Goal: Task Accomplishment & Management: Use online tool/utility

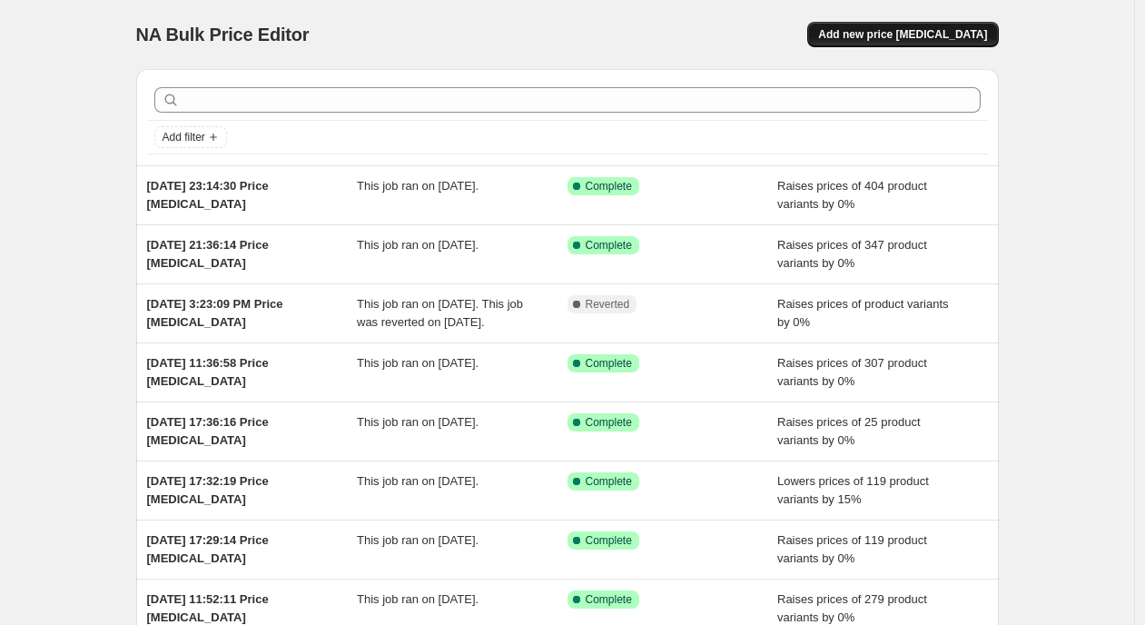
click at [918, 36] on span "Add new price [MEDICAL_DATA]" at bounding box center [902, 34] width 169 height 15
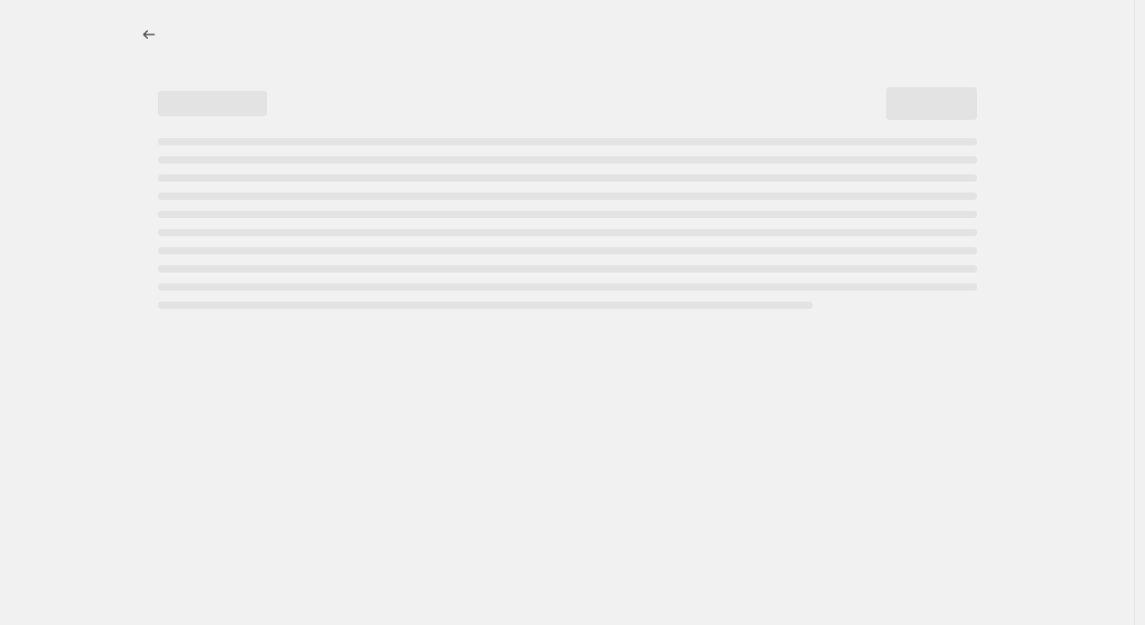
select select "percentage"
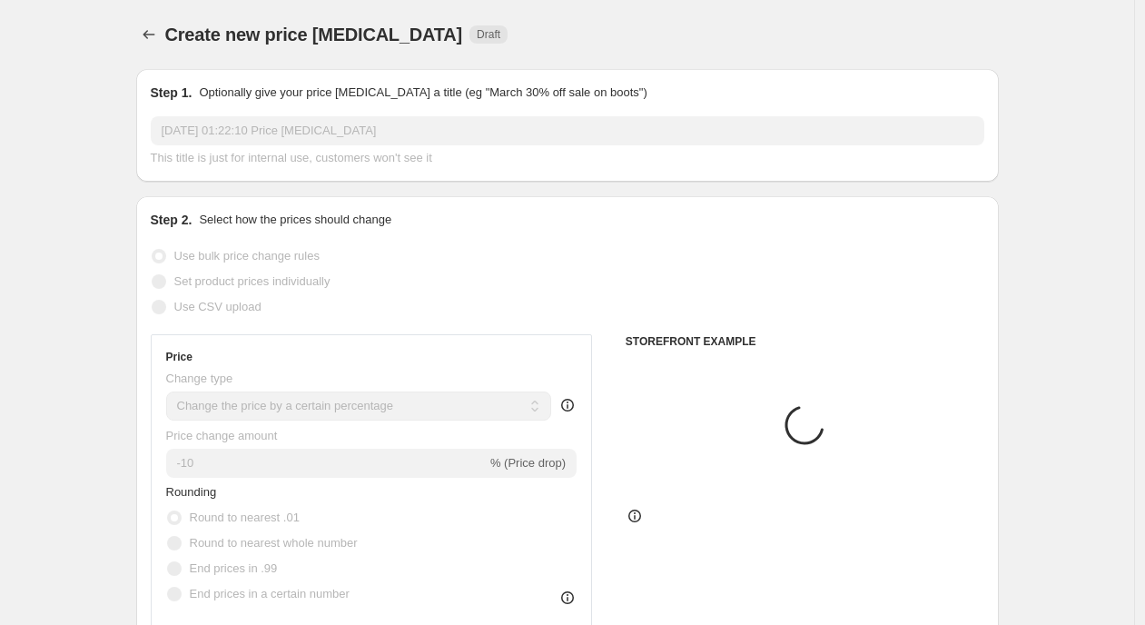
scroll to position [167, 0]
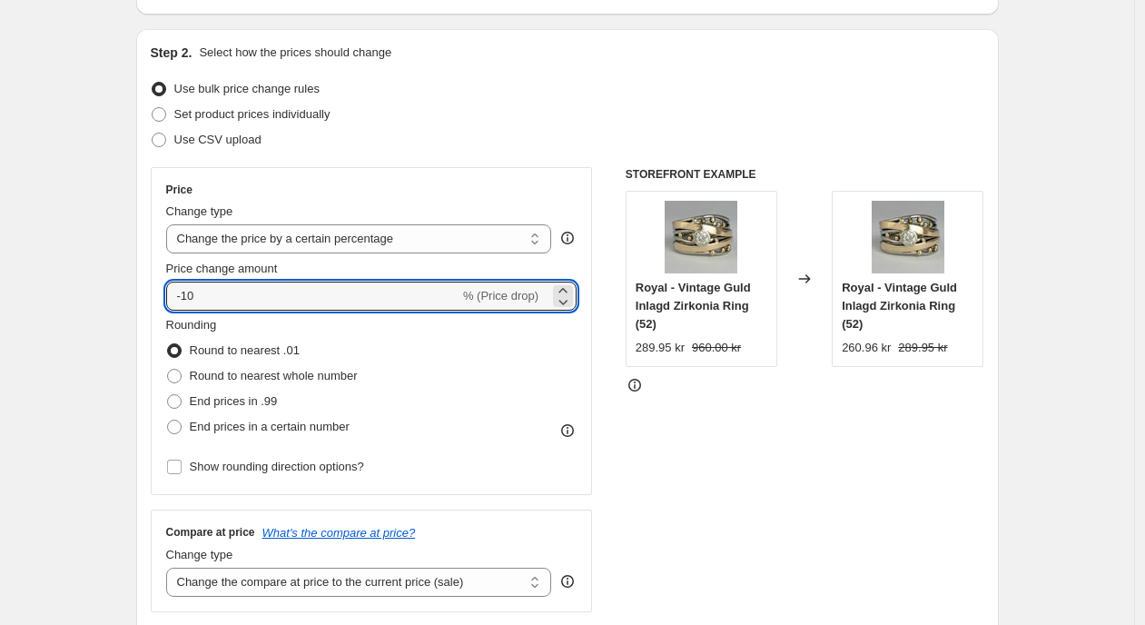
drag, startPoint x: 143, startPoint y: 300, endPoint x: 428, endPoint y: 337, distance: 287.5
type input "0"
click at [212, 427] on span "End prices in a certain number" at bounding box center [270, 426] width 160 height 14
click at [168, 420] on input "End prices in a certain number" at bounding box center [167, 419] width 1 height 1
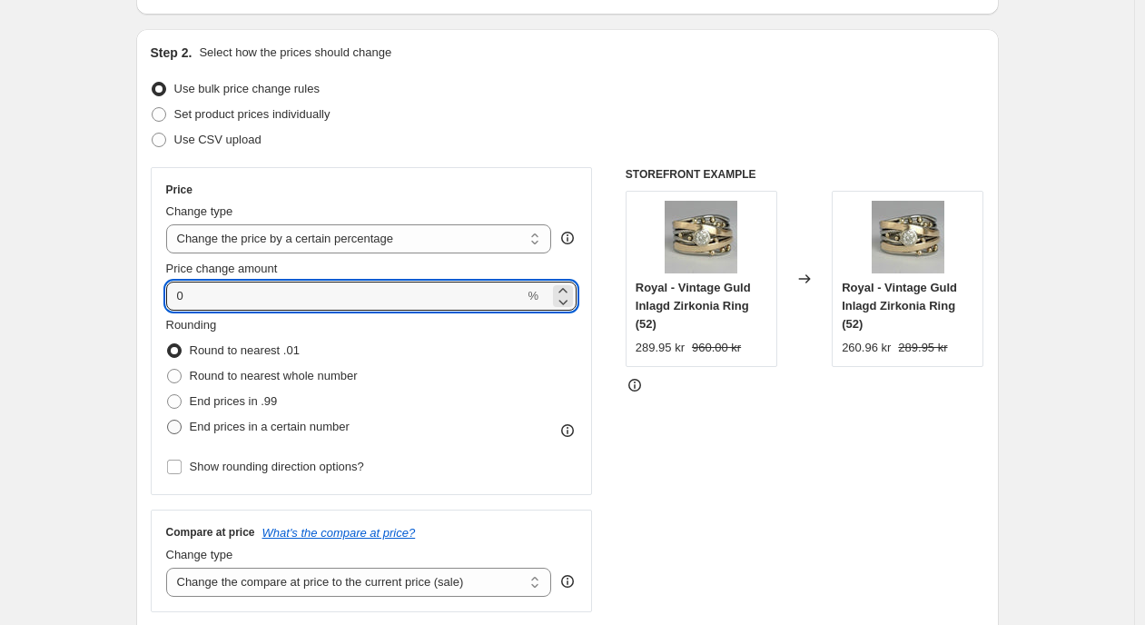
radio input "true"
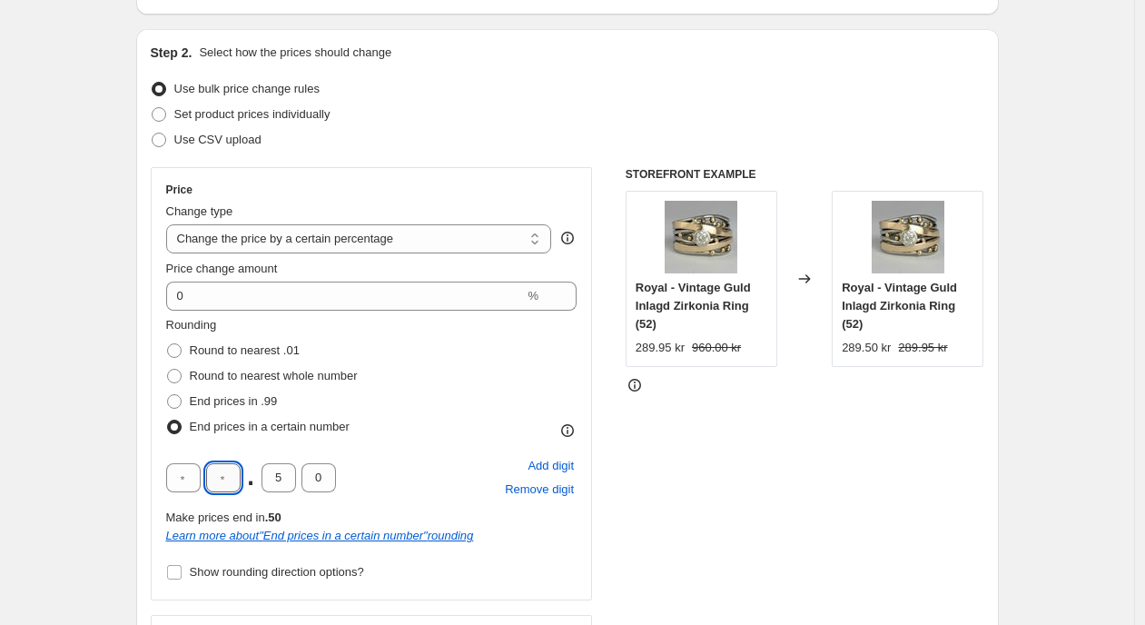
click at [224, 468] on input "text" at bounding box center [223, 477] width 34 height 29
type input "5"
click at [270, 474] on input "5" at bounding box center [278, 477] width 34 height 29
click at [289, 482] on input "5" at bounding box center [278, 477] width 34 height 29
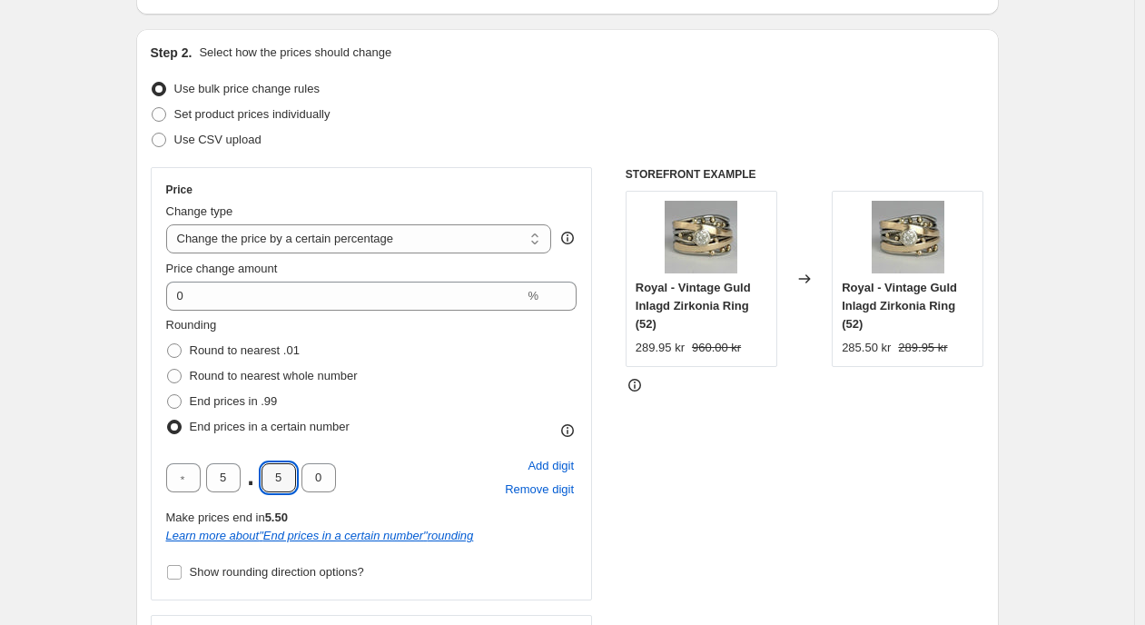
type input "0"
click at [198, 469] on input "text" at bounding box center [183, 477] width 34 height 29
type input "5"
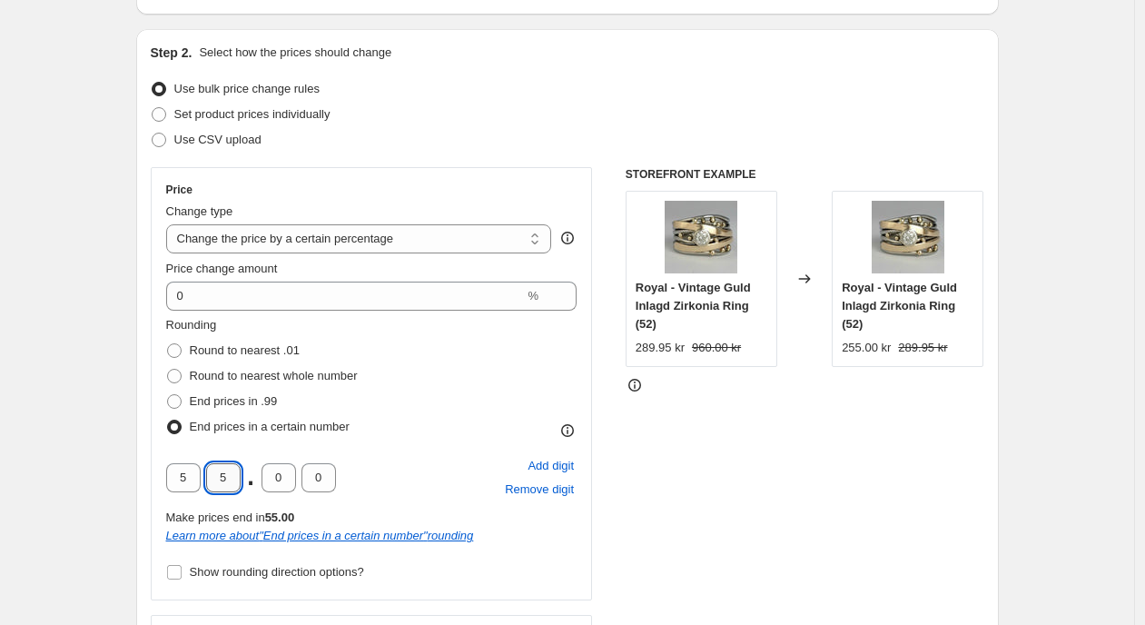
click at [218, 475] on input "5" at bounding box center [223, 477] width 34 height 29
type input "0"
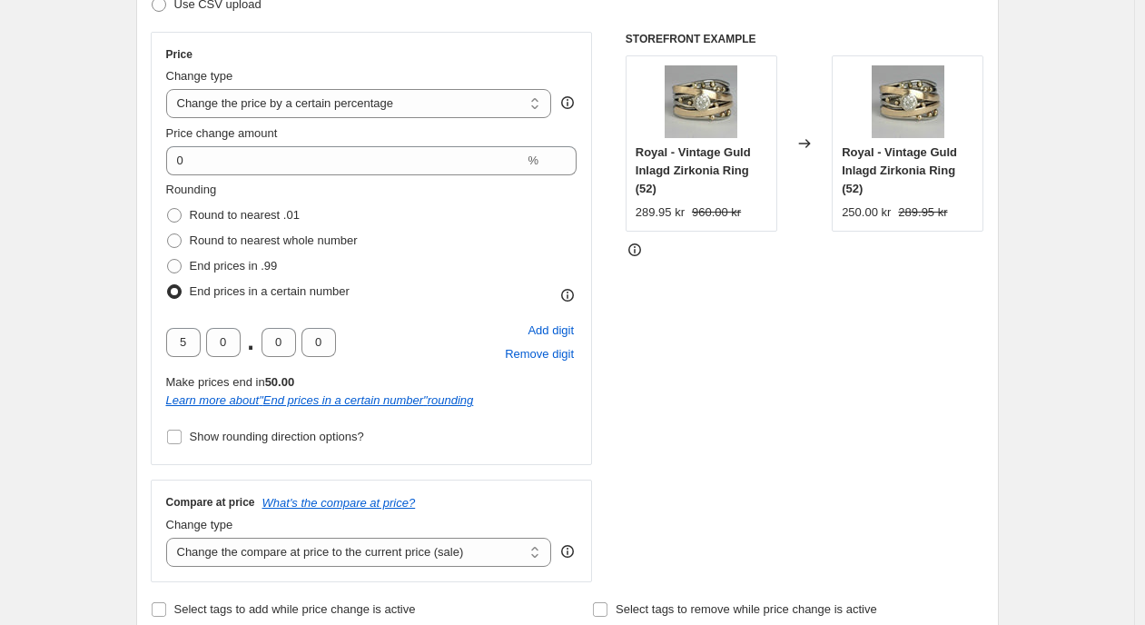
scroll to position [472, 0]
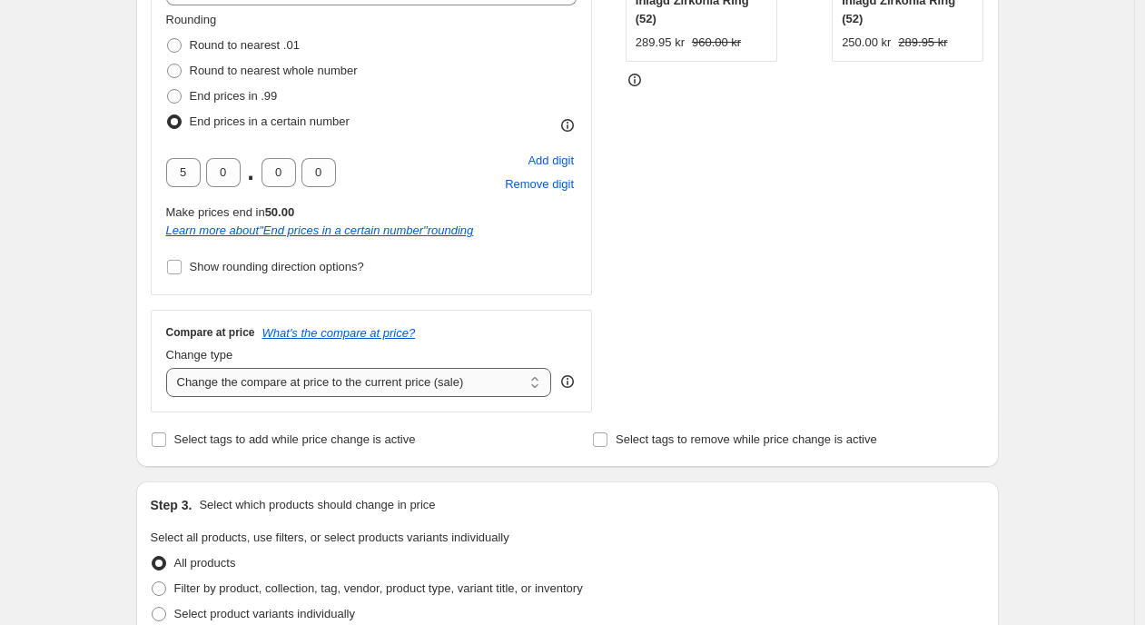
click at [311, 380] on select "Change the compare at price to the current price (sale) Change the compare at p…" at bounding box center [359, 382] width 386 height 29
select select "percentage"
click at [171, 368] on select "Change the compare at price to the current price (sale) Change the compare at p…" at bounding box center [359, 382] width 386 height 29
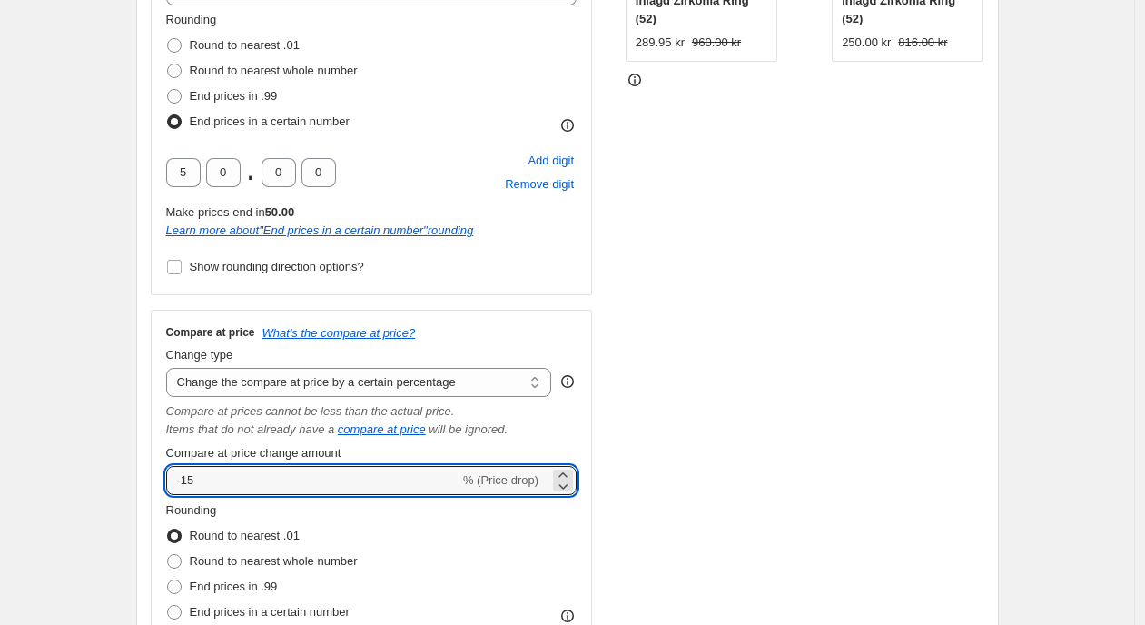
drag, startPoint x: 231, startPoint y: 484, endPoint x: 239, endPoint y: 498, distance: 16.7
click at [120, 469] on div "Create new price [MEDICAL_DATA]. This page is ready Create new price [MEDICAL_D…" at bounding box center [567, 622] width 906 height 2188
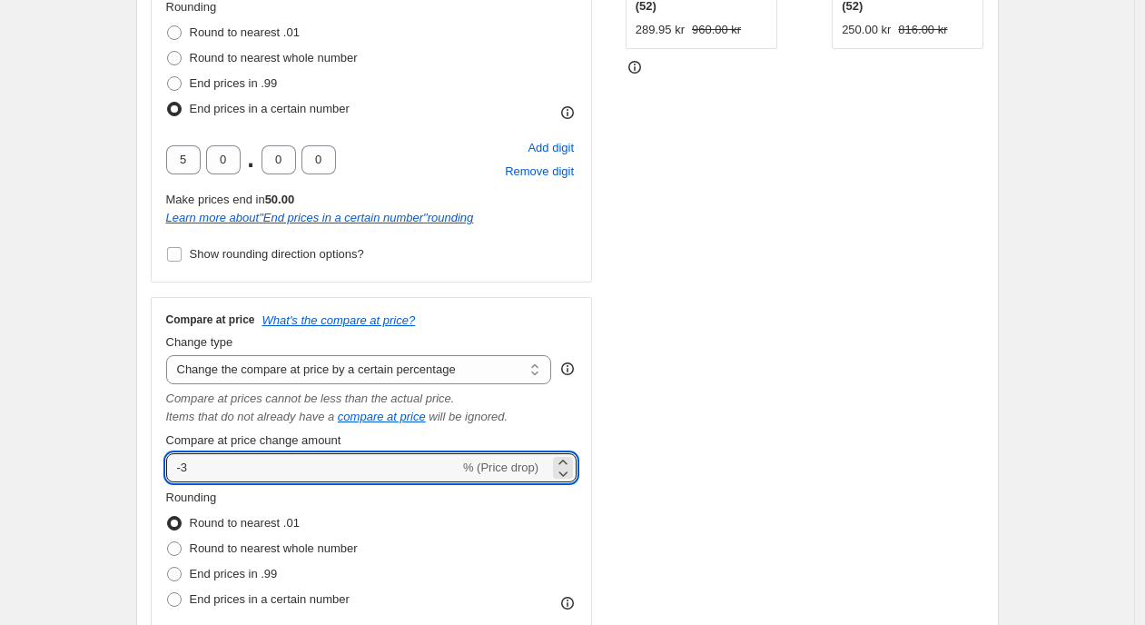
scroll to position [508, 0]
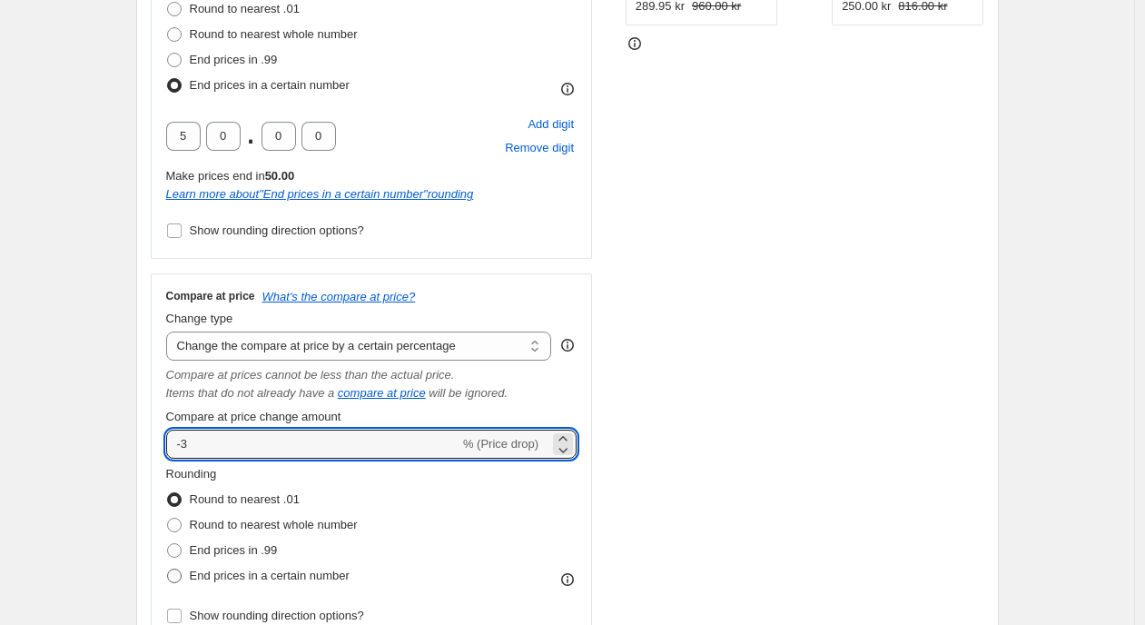
type input "-3"
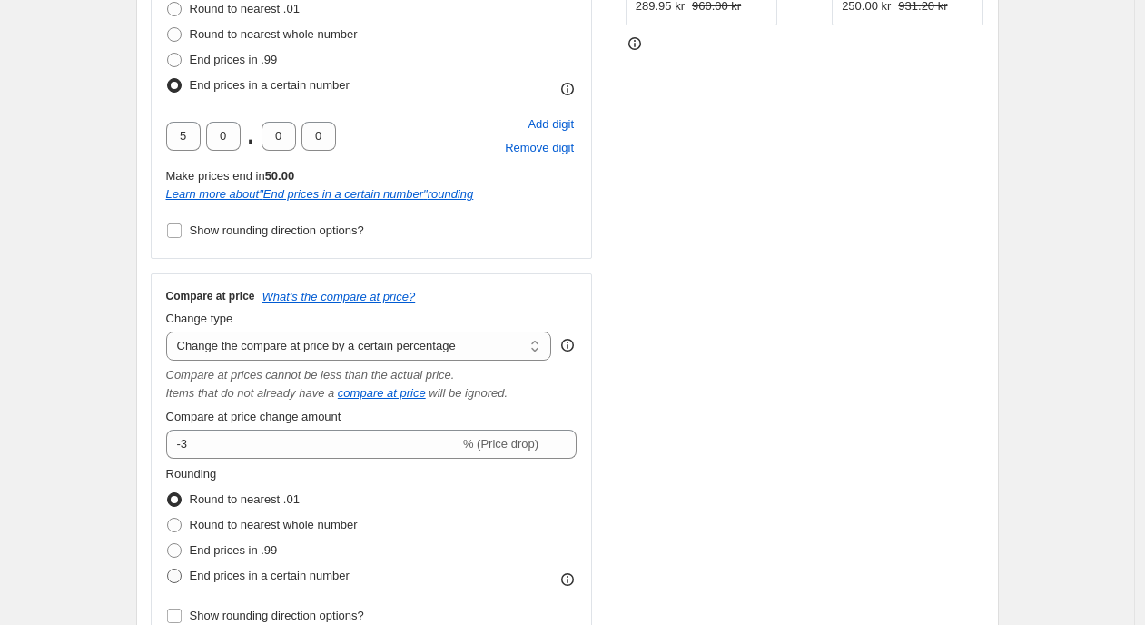
click at [293, 574] on span "End prices in a certain number" at bounding box center [270, 575] width 160 height 14
click at [168, 569] on input "End prices in a certain number" at bounding box center [167, 568] width 1 height 1
radio input "true"
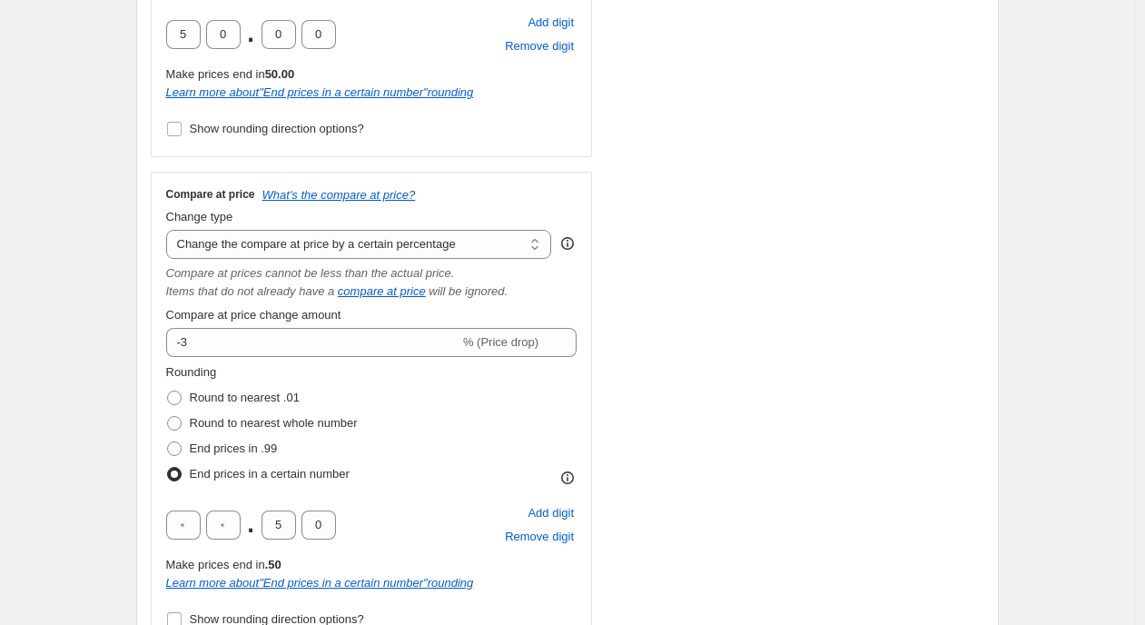
scroll to position [670, 0]
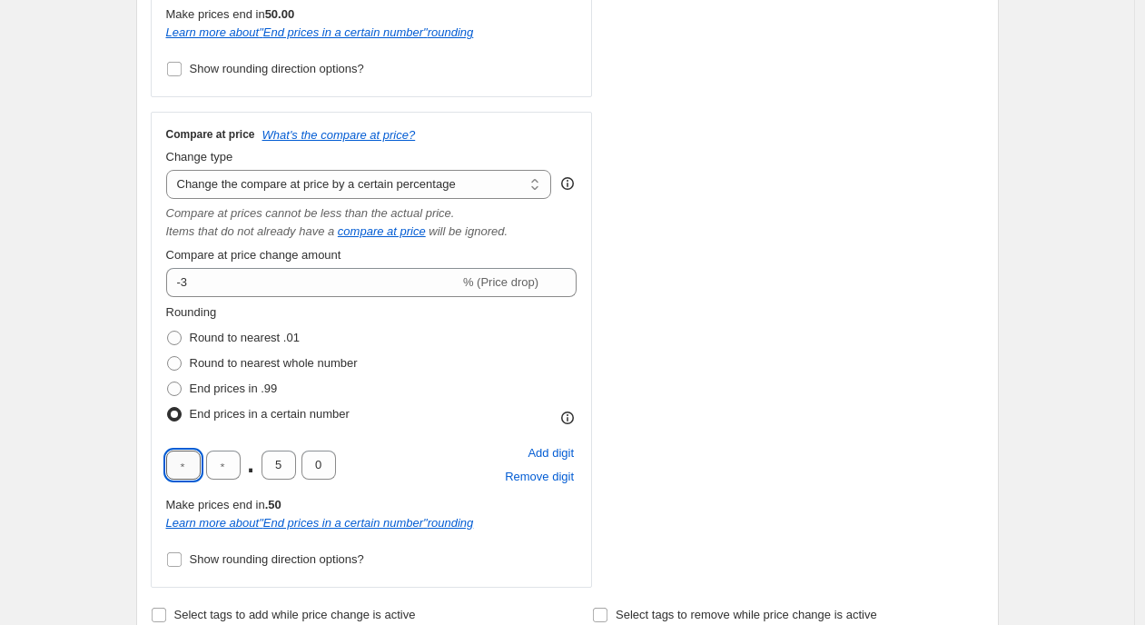
click at [187, 468] on input "text" at bounding box center [183, 464] width 34 height 29
type input "0"
click at [241, 471] on input "text" at bounding box center [223, 464] width 34 height 29
type input "0"
click at [280, 467] on input "5" at bounding box center [278, 464] width 34 height 29
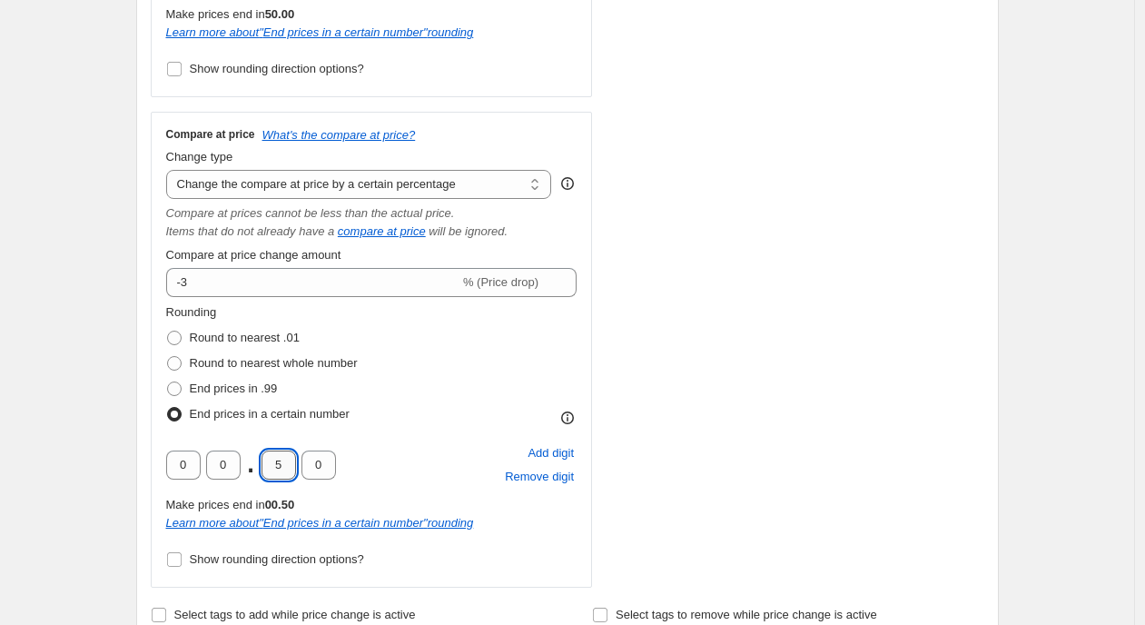
click at [284, 468] on input "5" at bounding box center [278, 464] width 34 height 29
type input "0"
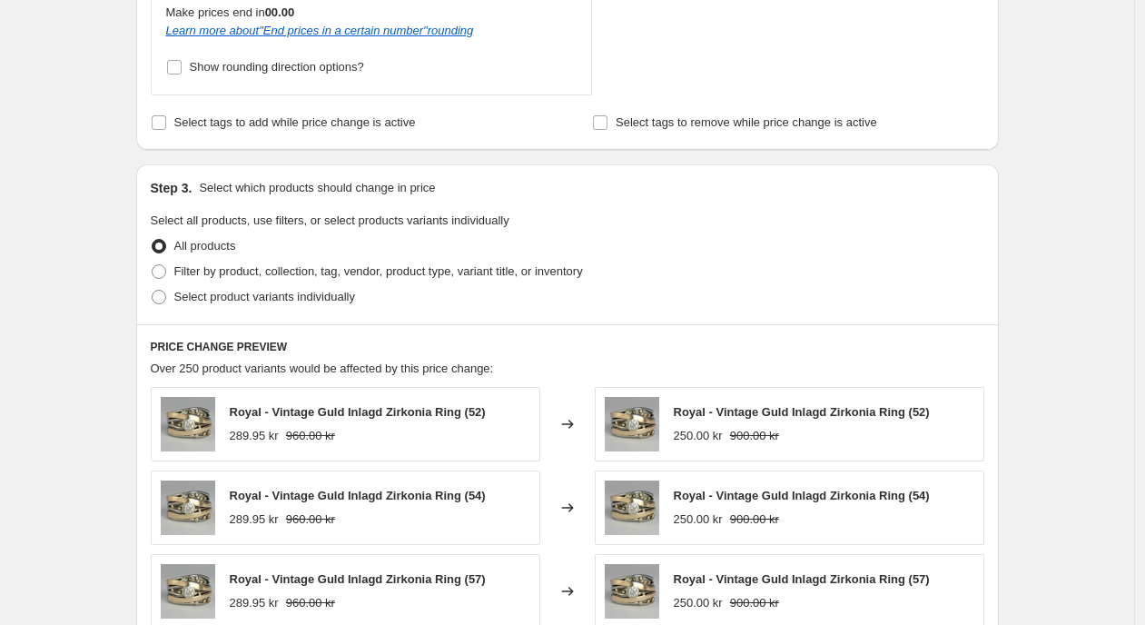
scroll to position [1223, 0]
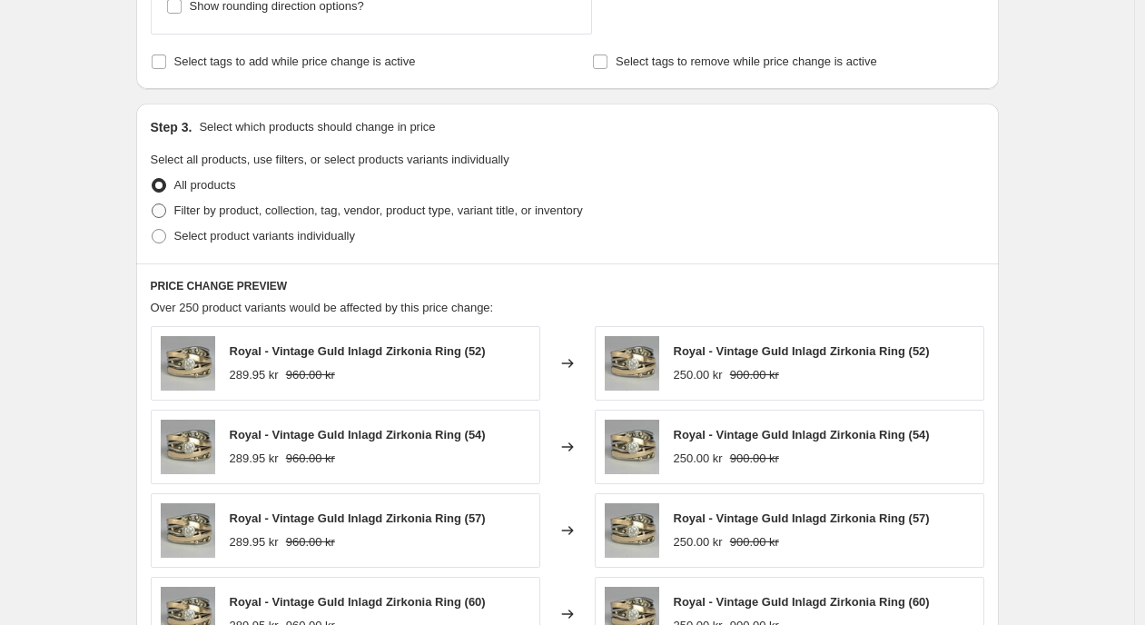
click at [189, 213] on span "Filter by product, collection, tag, vendor, product type, variant title, or inv…" at bounding box center [378, 210] width 409 height 14
click at [153, 204] on input "Filter by product, collection, tag, vendor, product type, variant title, or inv…" at bounding box center [152, 203] width 1 height 1
radio input "true"
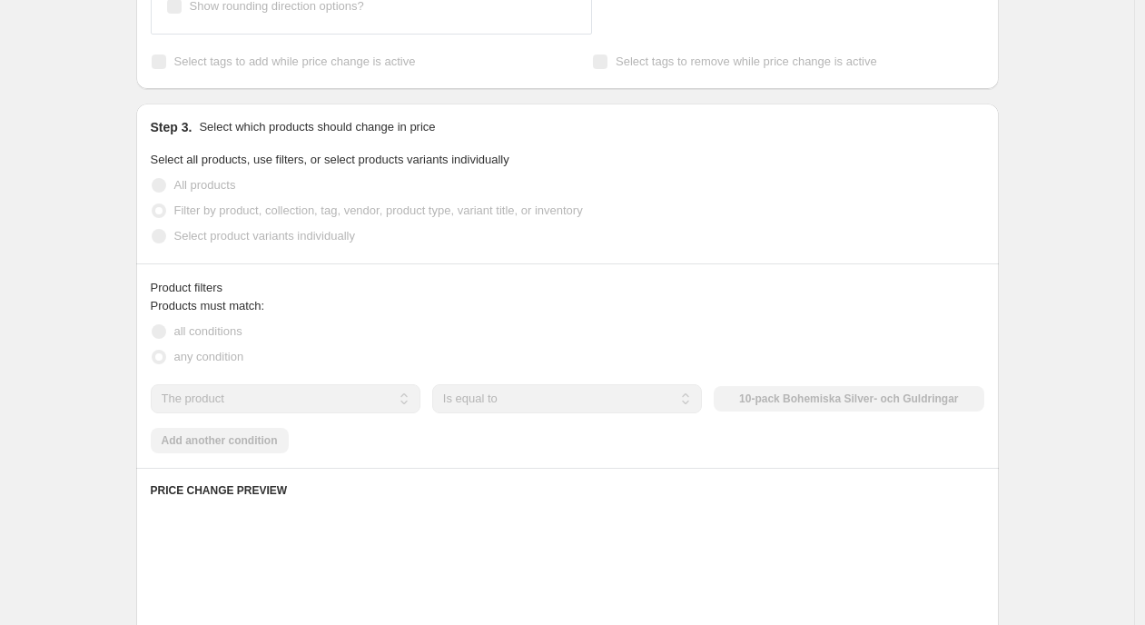
click at [299, 405] on select "The product The product's collection The product's tag The product's vendor The…" at bounding box center [286, 398] width 270 height 29
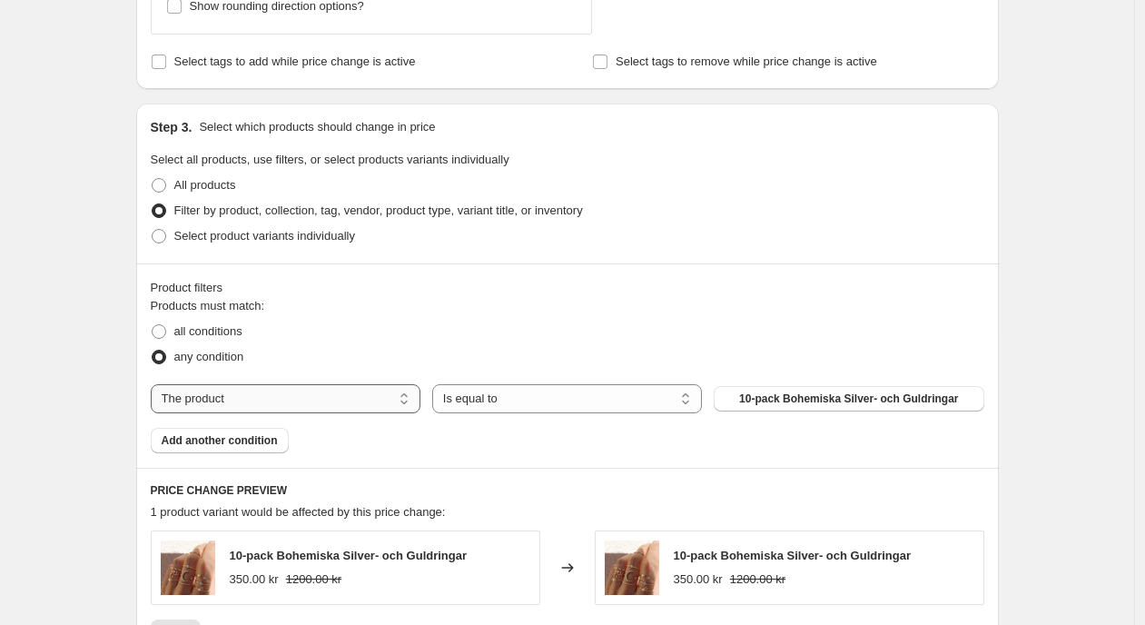
select select "collection"
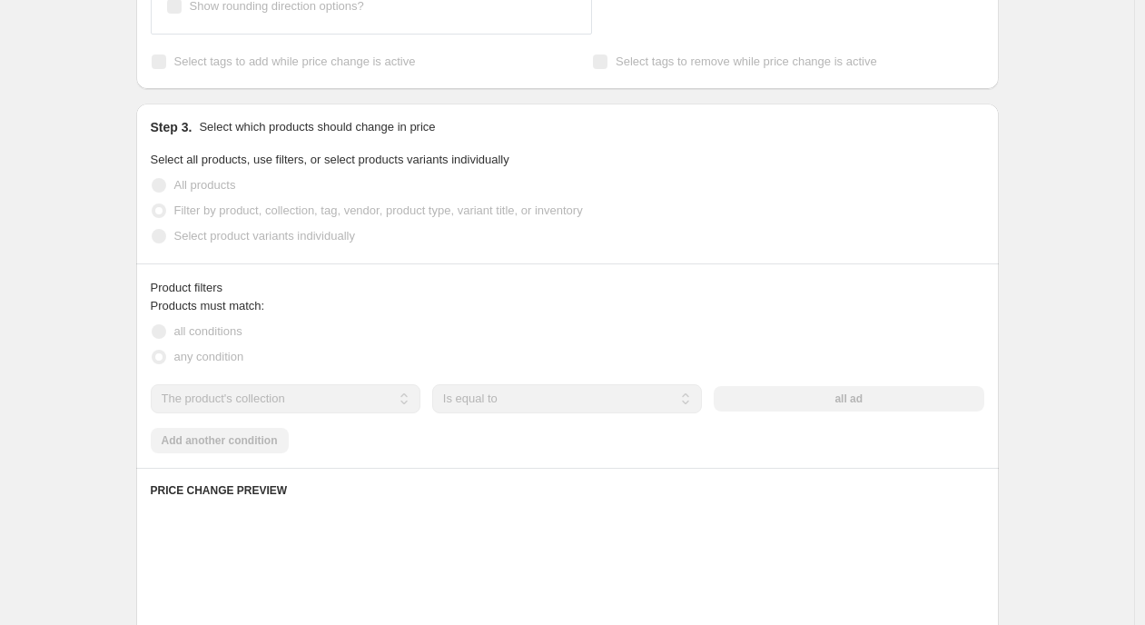
click at [824, 399] on div "The product The product's collection The product's tag The product's vendor The…" at bounding box center [567, 398] width 833 height 29
click at [833, 404] on button "all ad" at bounding box center [849, 398] width 270 height 25
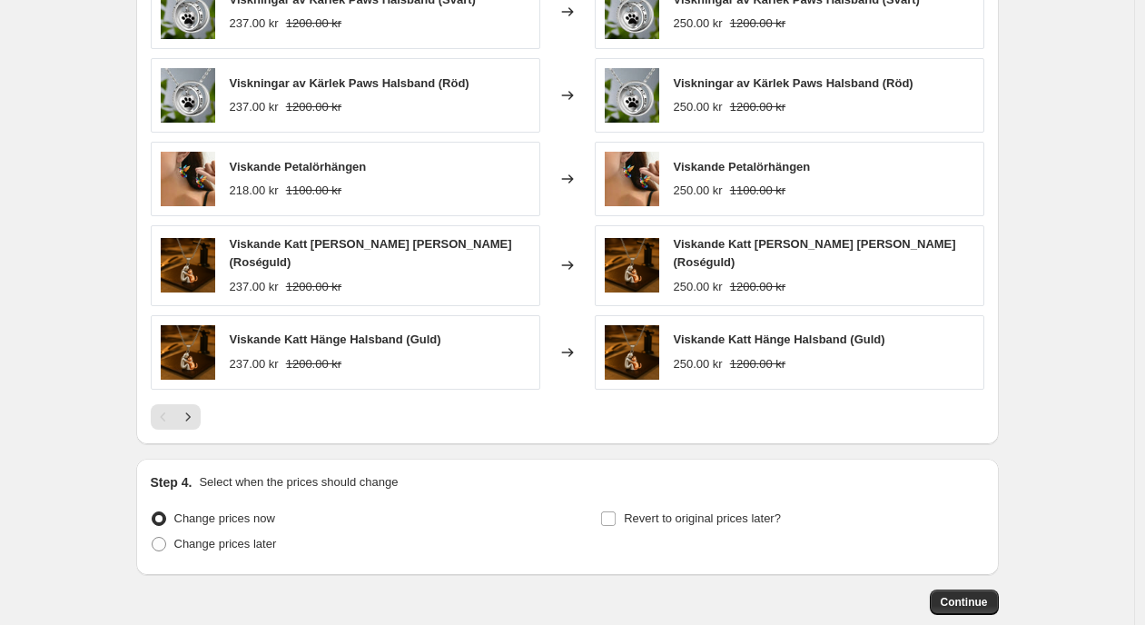
scroll to position [1780, 0]
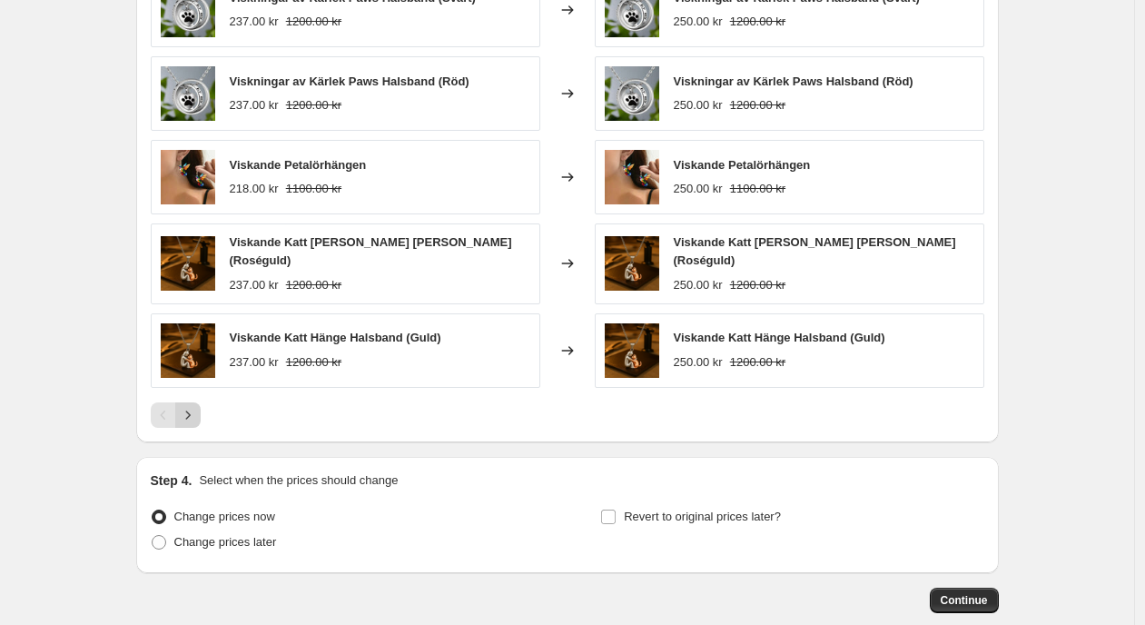
click at [197, 408] on icon "Next" at bounding box center [188, 415] width 18 height 18
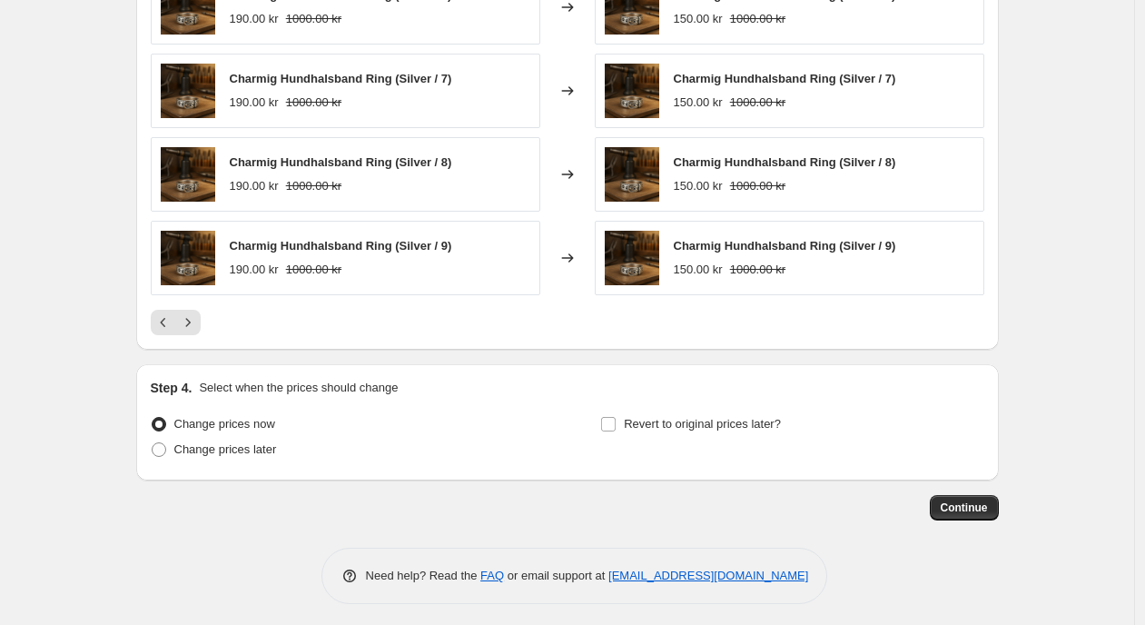
scroll to position [1873, 0]
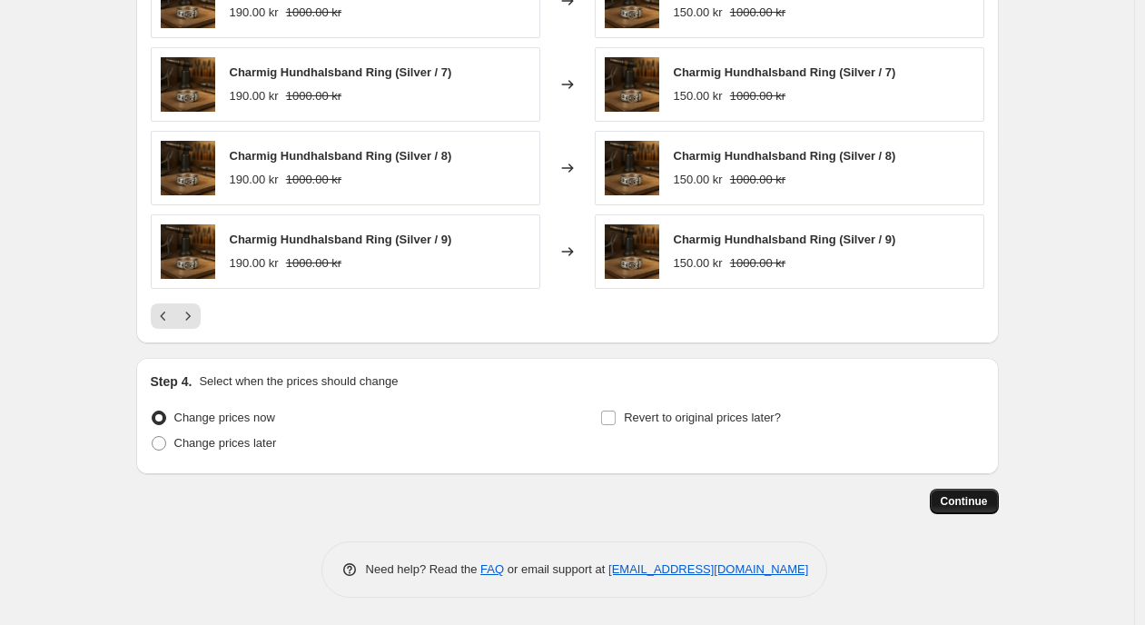
click at [964, 505] on span "Continue" at bounding box center [963, 501] width 47 height 15
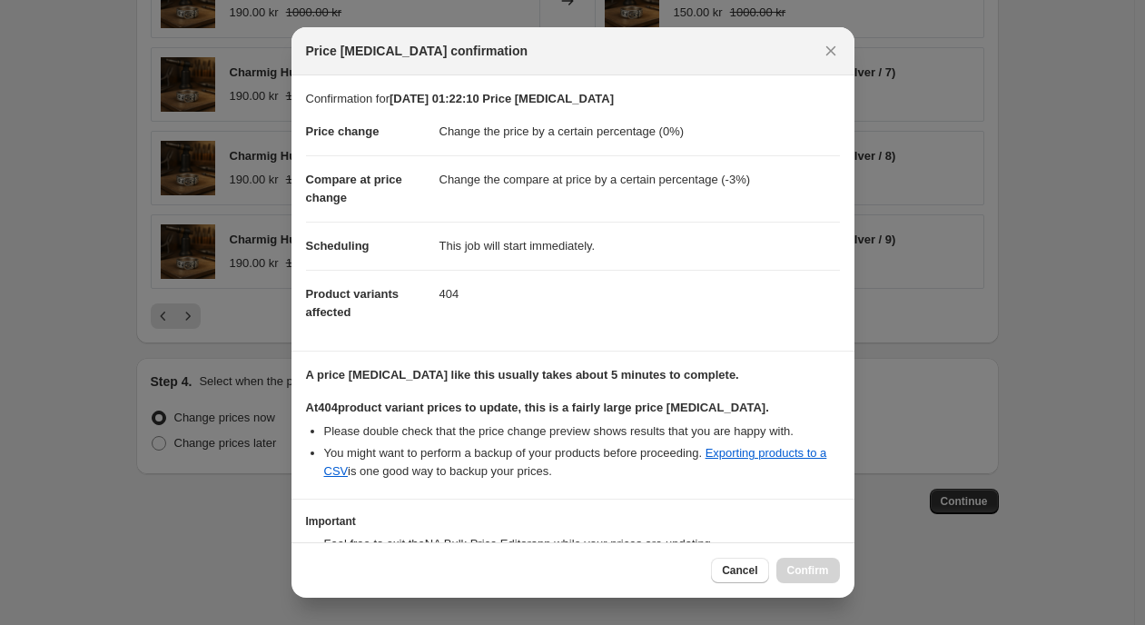
scroll to position [128, 0]
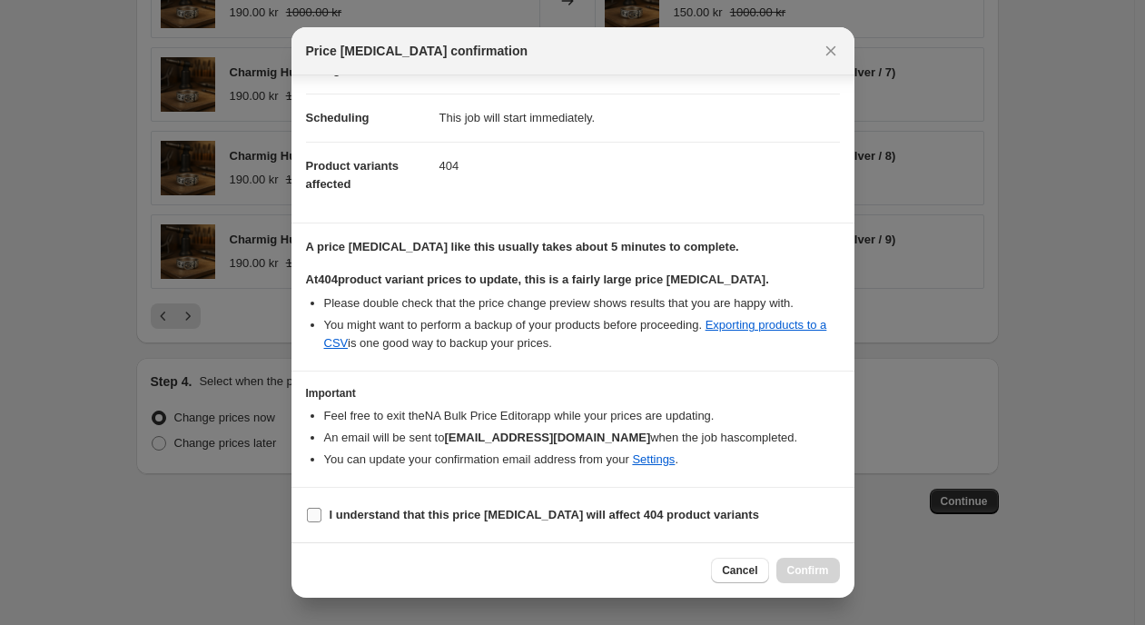
click at [347, 510] on b "I understand that this price [MEDICAL_DATA] will affect 404 product variants" at bounding box center [544, 514] width 429 height 14
drag, startPoint x: 430, startPoint y: 510, endPoint x: 556, endPoint y: 505, distance: 126.3
click at [430, 509] on b "I understand that this price [MEDICAL_DATA] will affect 404 product variants" at bounding box center [544, 514] width 429 height 14
click at [321, 509] on input "I understand that this price [MEDICAL_DATA] will affect 404 product variants" at bounding box center [314, 514] width 15 height 15
checkbox input "true"
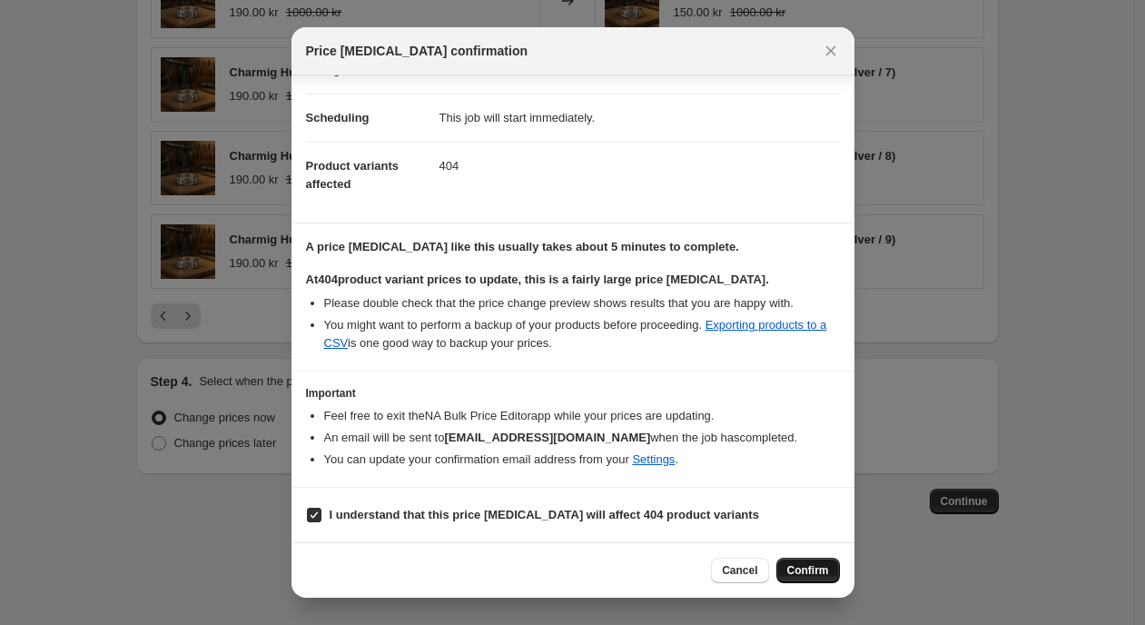
click at [800, 569] on span "Confirm" at bounding box center [808, 570] width 42 height 15
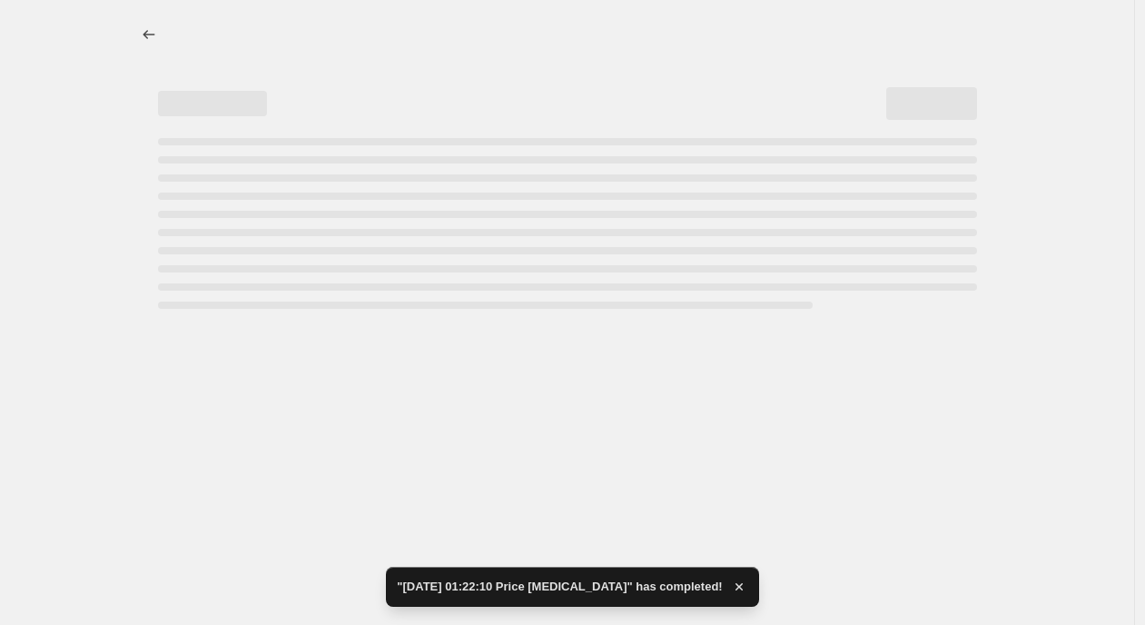
select select "percentage"
select select "collection"
